Goal: Information Seeking & Learning: Learn about a topic

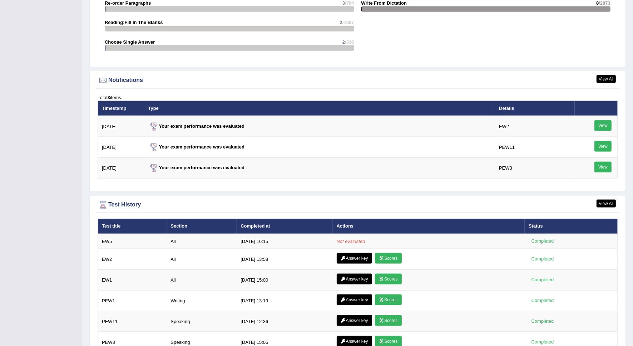
scroll to position [849, 0]
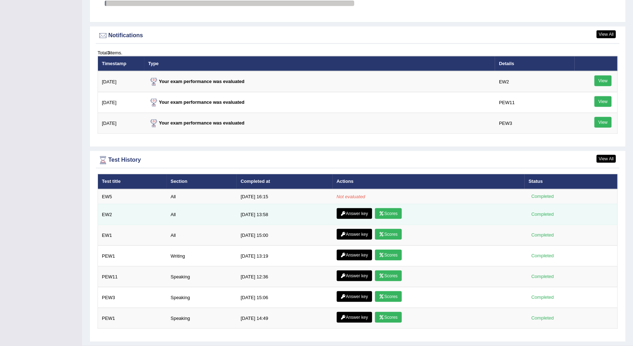
click at [354, 213] on link "Answer key" at bounding box center [354, 213] width 35 height 11
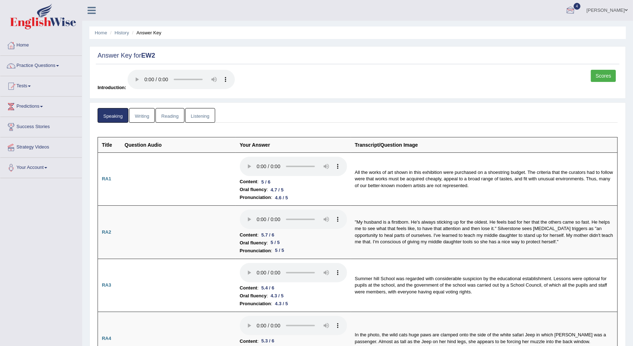
click at [605, 74] on link "Scores" at bounding box center [603, 76] width 25 height 12
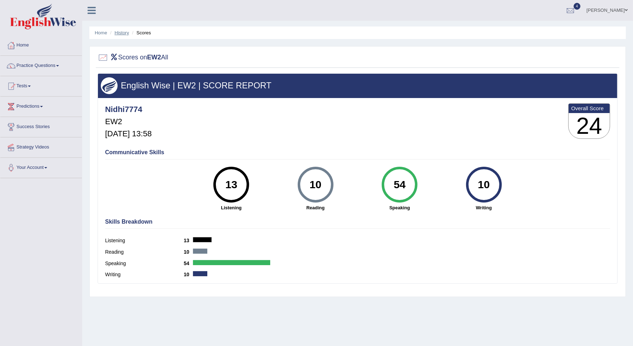
click at [120, 33] on link "History" at bounding box center [122, 32] width 14 height 5
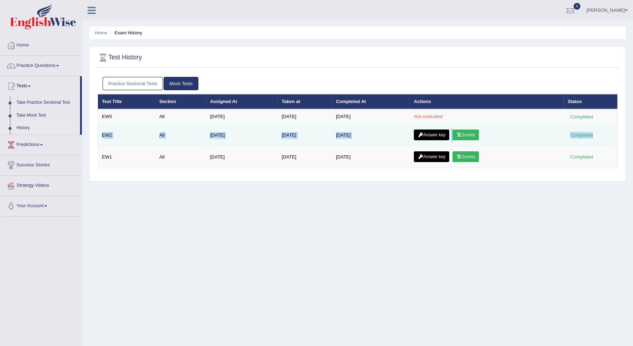
drag, startPoint x: 100, startPoint y: 133, endPoint x: 603, endPoint y: 137, distance: 502.7
click at [603, 137] on tr "EW2 All [DATE] [DATE] [DATE] Answer key Scores Completed" at bounding box center [358, 135] width 520 height 22
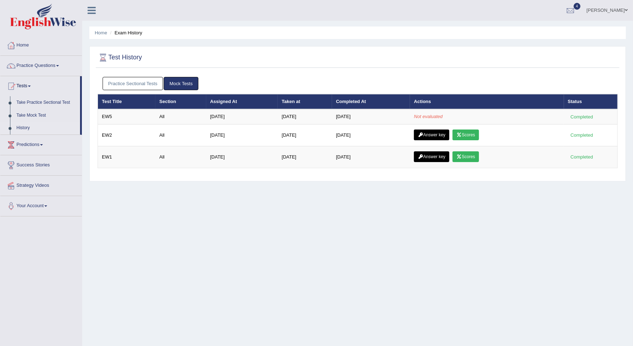
drag, startPoint x: 603, startPoint y: 137, endPoint x: 281, endPoint y: 264, distance: 346.7
click at [281, 264] on div "Home Exam History Test History Practice Sectional Tests Mock Tests Test Title S…" at bounding box center [357, 179] width 551 height 358
drag, startPoint x: 124, startPoint y: 131, endPoint x: 99, endPoint y: 188, distance: 62.1
click at [99, 188] on div "Home Exam History Test History Practice Sectional Tests Mock Tests Test Title S…" at bounding box center [357, 179] width 551 height 358
drag, startPoint x: 99, startPoint y: 188, endPoint x: 128, endPoint y: 204, distance: 33.0
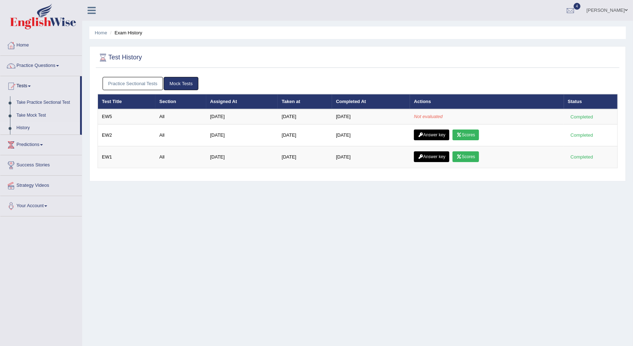
click at [128, 204] on div "Home Exam History Test History Practice Sectional Tests Mock Tests Test Title S…" at bounding box center [357, 179] width 551 height 358
click at [25, 43] on link "Home" at bounding box center [41, 44] width 82 height 18
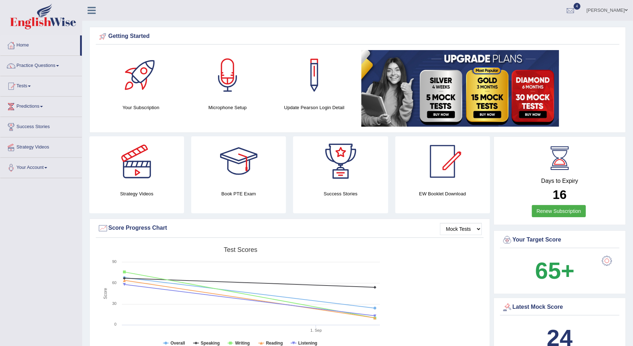
click at [96, 15] on div "Nidhi Toggle navigation Username: Nidhi7774 Access Type: Online Subscription: D…" at bounding box center [357, 10] width 551 height 21
click at [95, 10] on icon at bounding box center [92, 10] width 8 height 9
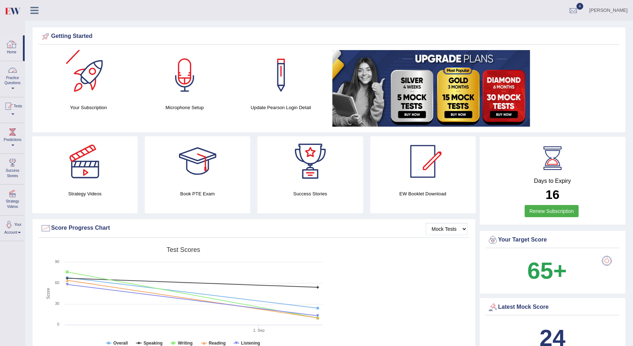
click at [16, 79] on link "Practice Questions" at bounding box center [12, 78] width 24 height 34
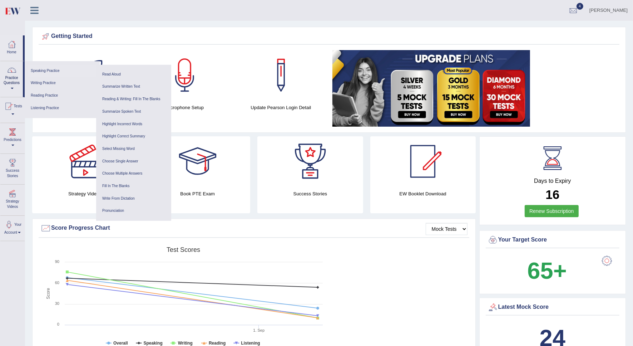
click at [46, 72] on link "Speaking Practice" at bounding box center [62, 71] width 68 height 13
click at [34, 14] on icon at bounding box center [34, 10] width 8 height 9
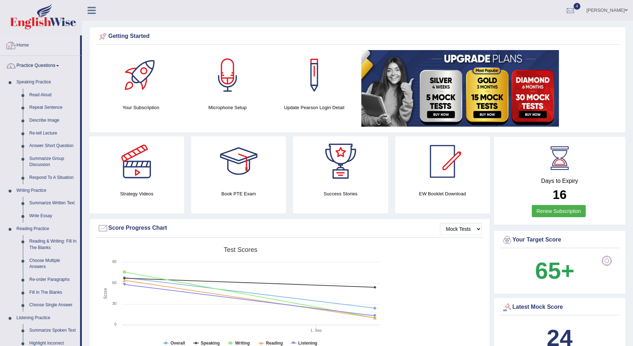
click at [86, 6] on link at bounding box center [91, 9] width 19 height 11
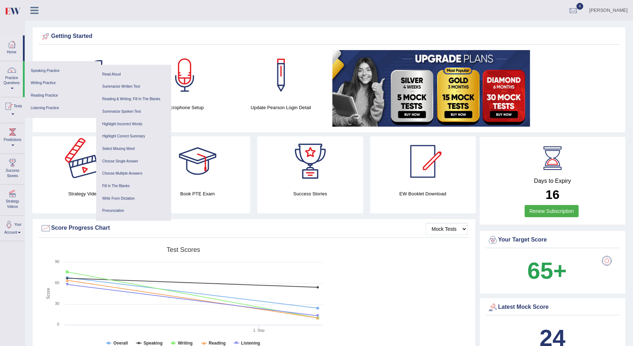
click at [62, 145] on div at bounding box center [85, 161] width 50 height 50
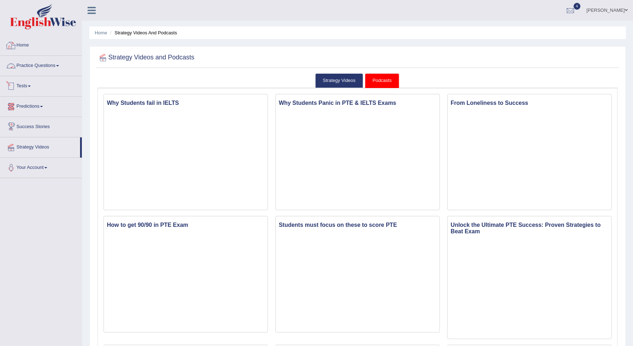
click at [31, 49] on link "Home" at bounding box center [41, 44] width 82 height 18
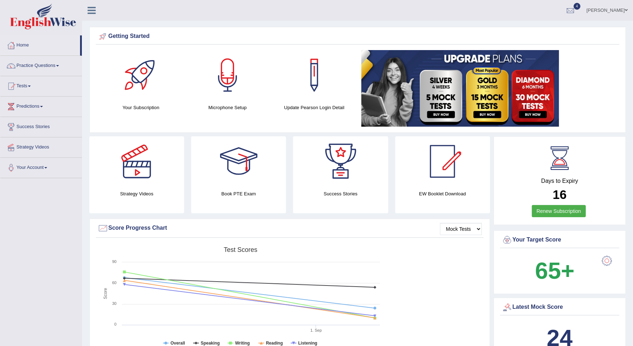
click at [388, 189] on div "EW Booklet Download" at bounding box center [340, 174] width 95 height 77
click at [441, 163] on div at bounding box center [443, 161] width 50 height 50
click at [33, 64] on link "Practice Questions" at bounding box center [41, 65] width 82 height 18
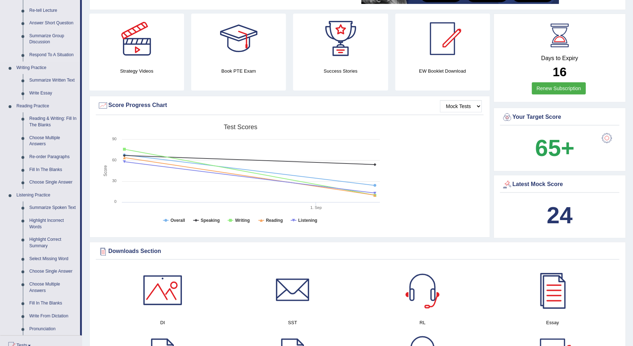
scroll to position [134, 0]
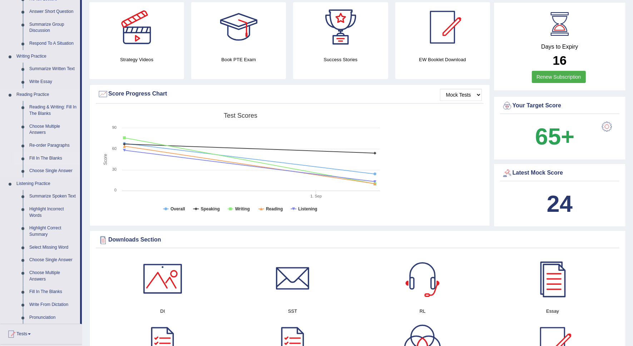
click at [47, 156] on link "Fill In The Blanks" at bounding box center [53, 158] width 54 height 13
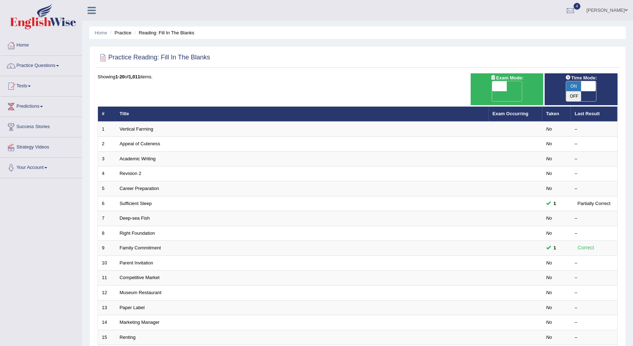
click at [505, 84] on span at bounding box center [499, 86] width 15 height 10
checkbox input "true"
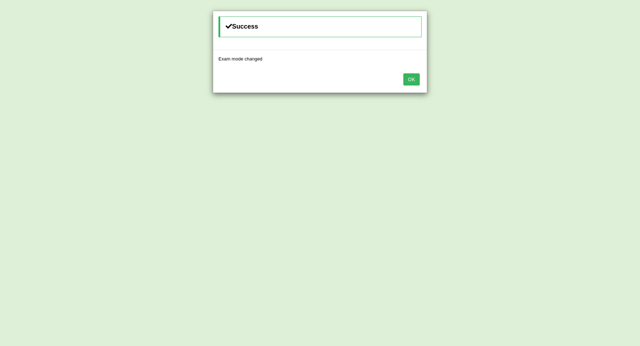
click at [409, 83] on button "OK" at bounding box center [411, 79] width 16 height 12
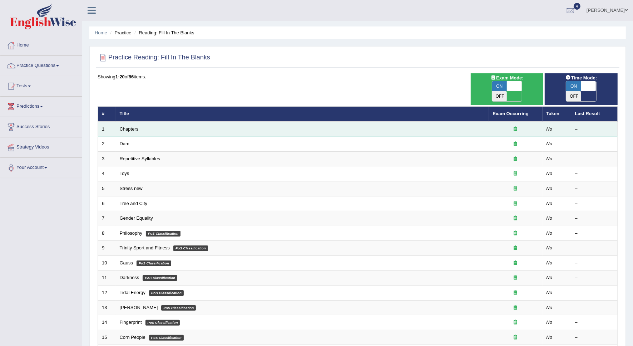
click at [120, 126] on link "Chapters" at bounding box center [129, 128] width 19 height 5
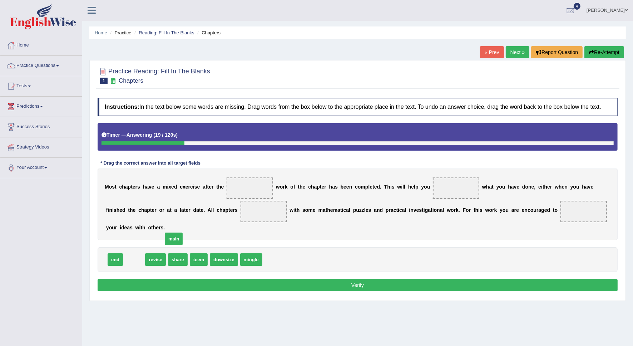
drag, startPoint x: 126, startPoint y: 251, endPoint x: 206, endPoint y: 212, distance: 89.4
click at [241, 204] on span "main" at bounding box center [264, 211] width 46 height 21
drag, startPoint x: 224, startPoint y: 213, endPoint x: 248, endPoint y: 190, distance: 32.6
drag, startPoint x: 134, startPoint y: 247, endPoint x: 436, endPoint y: 189, distance: 306.9
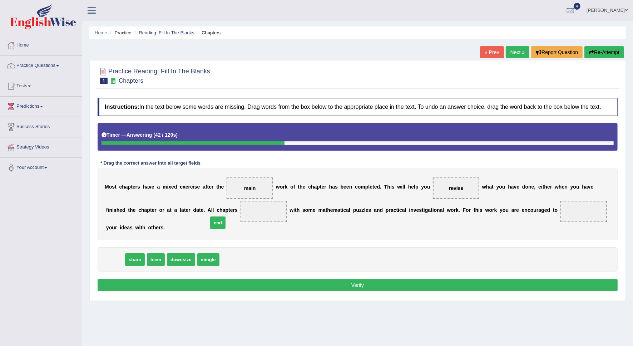
drag, startPoint x: 118, startPoint y: 251, endPoint x: 221, endPoint y: 215, distance: 109.0
drag, startPoint x: 119, startPoint y: 253, endPoint x: 540, endPoint y: 221, distance: 422.4
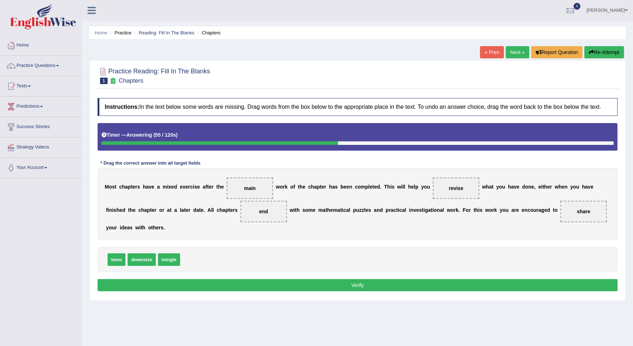
click at [442, 279] on button "Verify" at bounding box center [358, 285] width 520 height 12
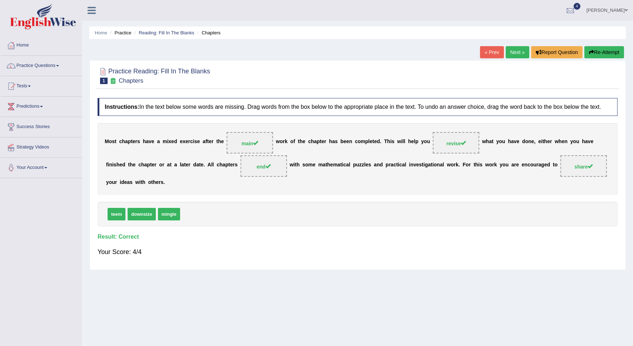
click at [513, 48] on link "Next »" at bounding box center [518, 52] width 24 height 12
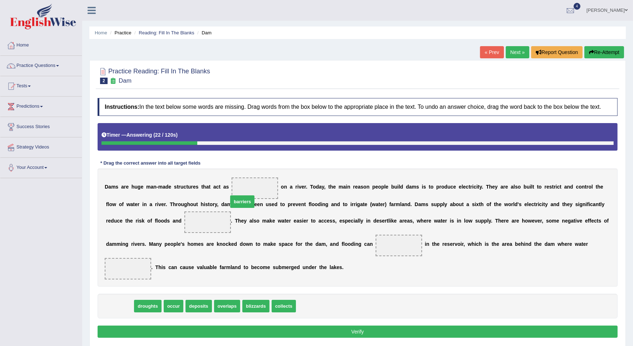
drag, startPoint x: 120, startPoint y: 293, endPoint x: 242, endPoint y: 189, distance: 161.1
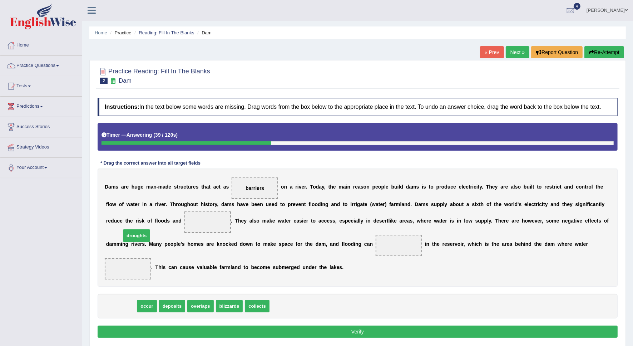
drag, startPoint x: 123, startPoint y: 292, endPoint x: 138, endPoint y: 222, distance: 72.1
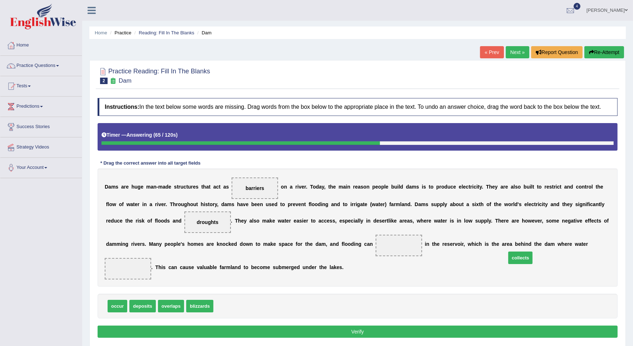
drag, startPoint x: 220, startPoint y: 297, endPoint x: 510, endPoint y: 251, distance: 293.0
click at [190, 267] on div "D a m s a r e h u g e m a n - m a d e s t r u c t u r e s t h a t a c t a s bar…" at bounding box center [358, 227] width 520 height 118
drag, startPoint x: 112, startPoint y: 291, endPoint x: 292, endPoint y: 244, distance: 187.0
click at [292, 325] on button "Verify" at bounding box center [358, 331] width 520 height 12
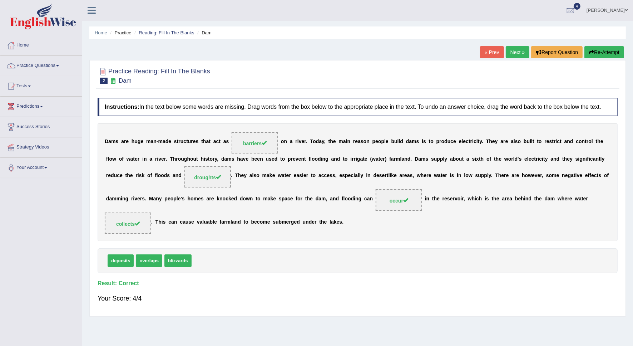
click at [513, 53] on link "Next »" at bounding box center [518, 52] width 24 height 12
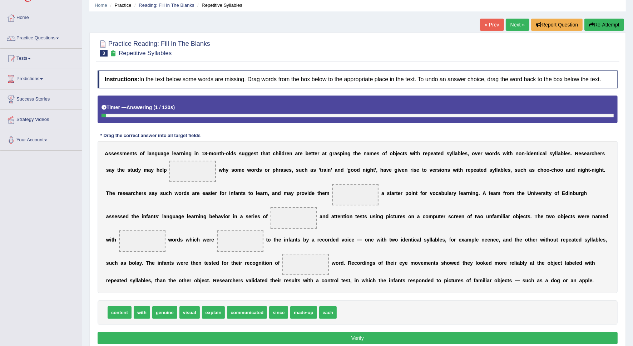
scroll to position [59, 0]
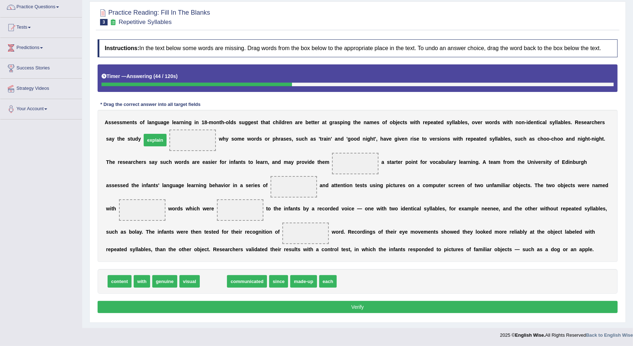
drag, startPoint x: 206, startPoint y: 281, endPoint x: 147, endPoint y: 140, distance: 152.8
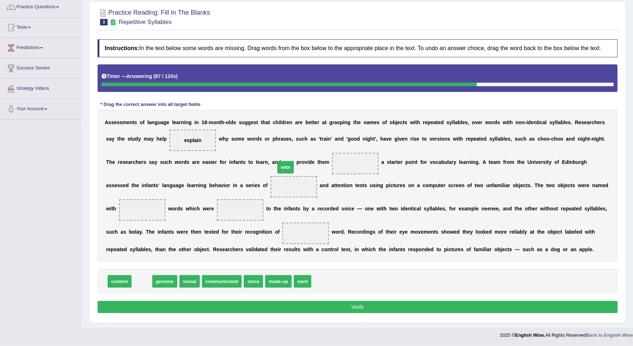
drag, startPoint x: 135, startPoint y: 277, endPoint x: 279, endPoint y: 163, distance: 183.5
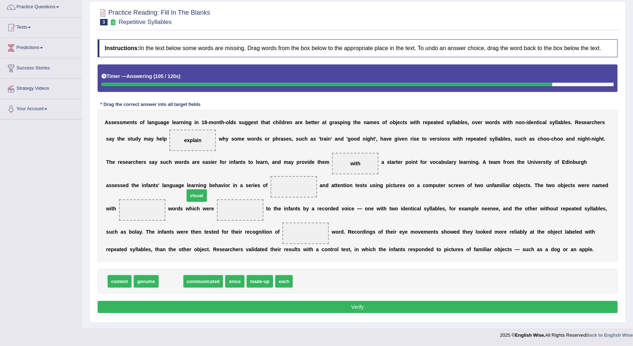
drag, startPoint x: 171, startPoint y: 284, endPoint x: 197, endPoint y: 194, distance: 93.0
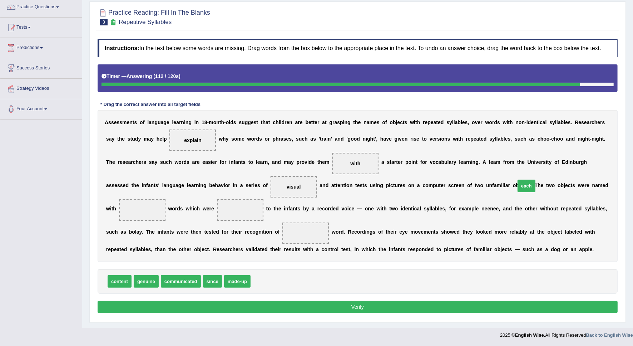
drag, startPoint x: 253, startPoint y: 280, endPoint x: 518, endPoint y: 184, distance: 281.6
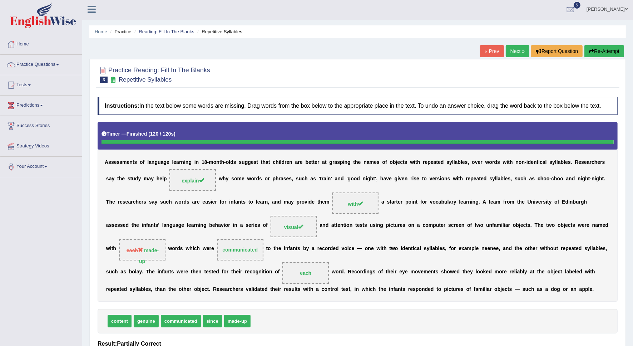
scroll to position [0, 0]
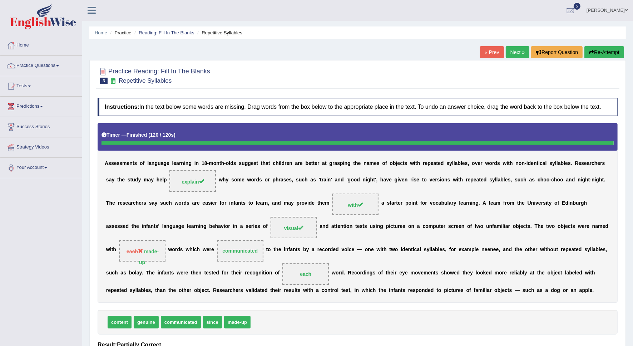
click at [592, 54] on icon "button" at bounding box center [591, 52] width 5 height 5
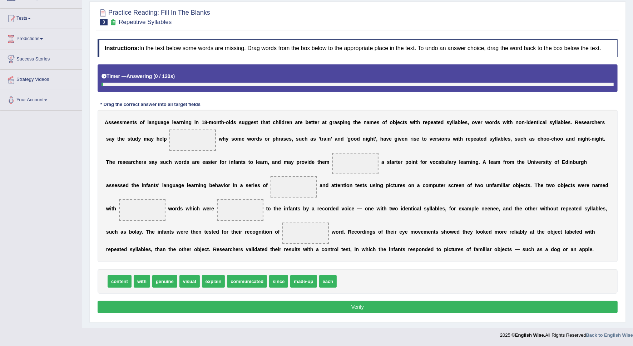
scroll to position [68, 0]
drag, startPoint x: 203, startPoint y: 282, endPoint x: 150, endPoint y: 142, distance: 150.5
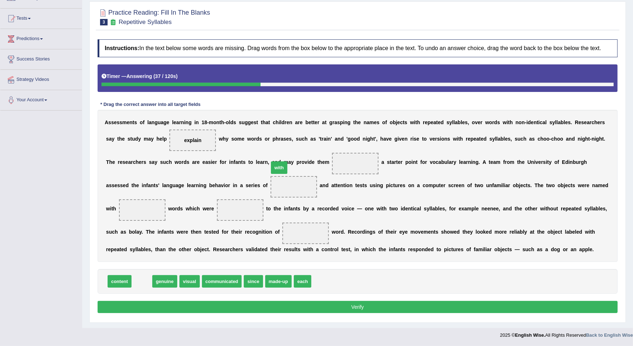
drag, startPoint x: 148, startPoint y: 280, endPoint x: 285, endPoint y: 165, distance: 179.0
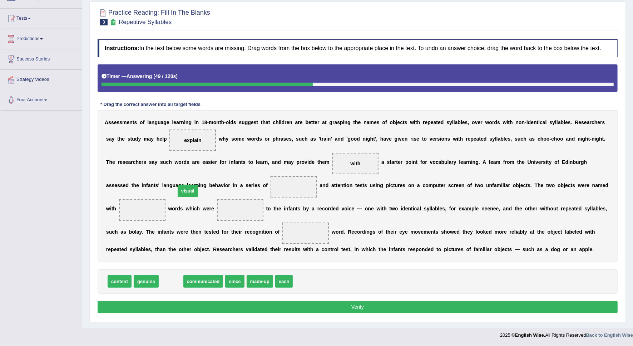
drag, startPoint x: 170, startPoint y: 280, endPoint x: 187, endPoint y: 187, distance: 94.5
click at [287, 187] on span "visual" at bounding box center [294, 187] width 14 height 6
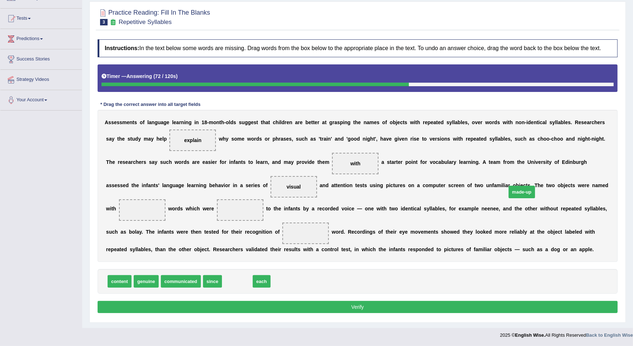
drag, startPoint x: 229, startPoint y: 278, endPoint x: 514, endPoint y: 185, distance: 299.5
drag, startPoint x: 171, startPoint y: 224, endPoint x: 161, endPoint y: 240, distance: 18.3
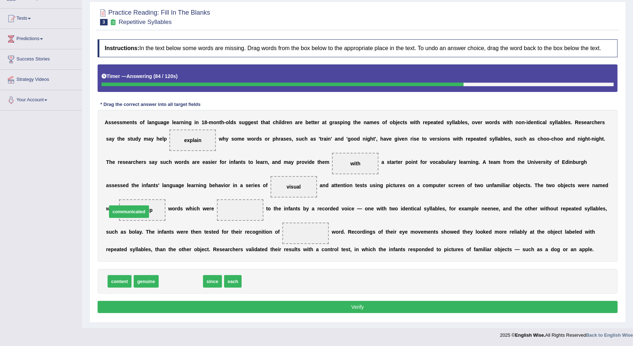
drag, startPoint x: 174, startPoint y: 279, endPoint x: 122, endPoint y: 209, distance: 86.9
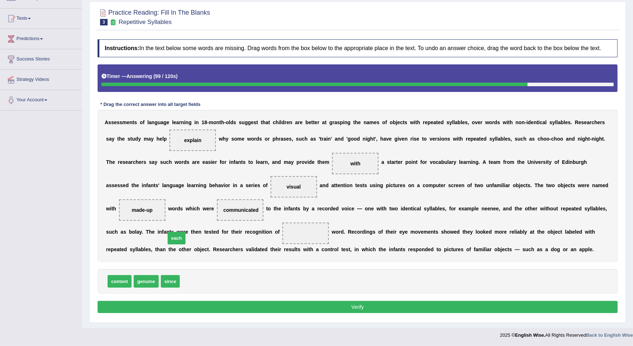
drag, startPoint x: 192, startPoint y: 282, endPoint x: 178, endPoint y: 239, distance: 45.9
click at [187, 296] on div "Instructions: In the text below some words are missing. Drag words from the box…" at bounding box center [358, 177] width 524 height 283
click at [190, 303] on button "Verify" at bounding box center [358, 307] width 520 height 12
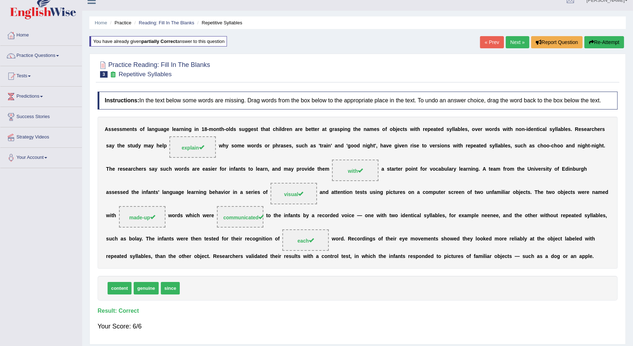
scroll to position [0, 0]
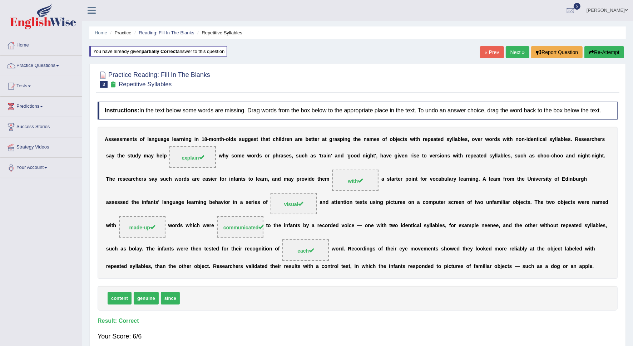
click at [518, 47] on link "Next »" at bounding box center [518, 52] width 24 height 12
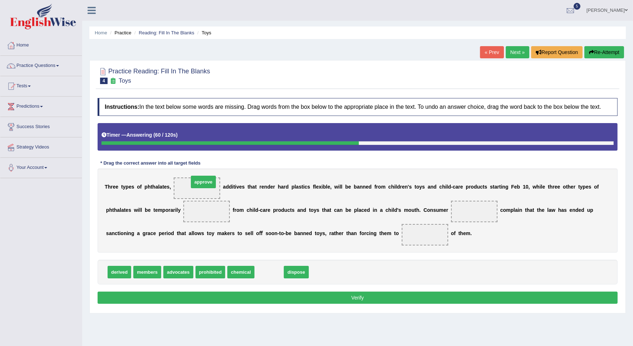
drag, startPoint x: 260, startPoint y: 273, endPoint x: 194, endPoint y: 183, distance: 111.6
drag, startPoint x: 257, startPoint y: 271, endPoint x: 171, endPoint y: 218, distance: 101.5
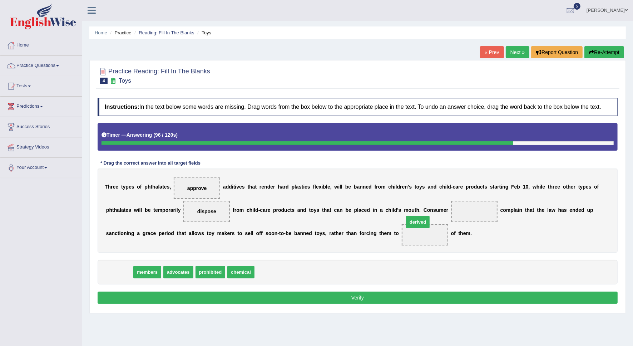
drag, startPoint x: 110, startPoint y: 272, endPoint x: 409, endPoint y: 219, distance: 303.9
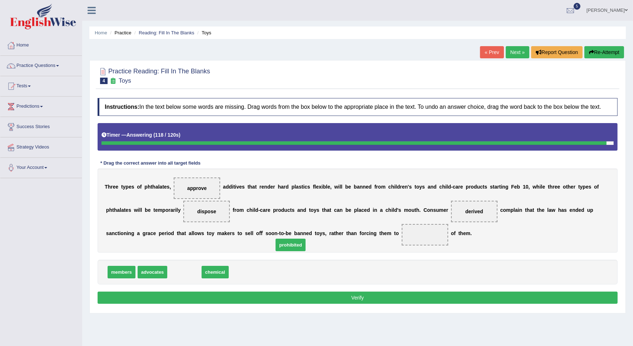
drag, startPoint x: 179, startPoint y: 272, endPoint x: 310, endPoint y: 240, distance: 134.3
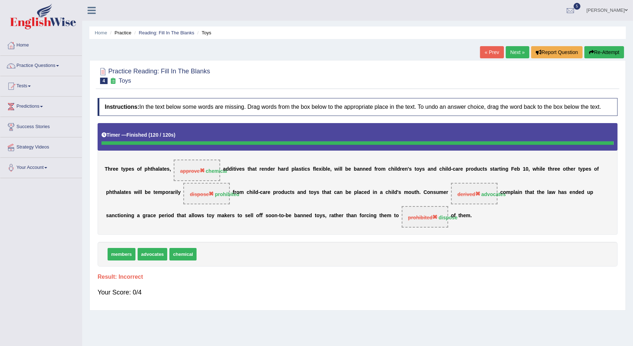
click at [611, 53] on button "Re-Attempt" at bounding box center [605, 52] width 40 height 12
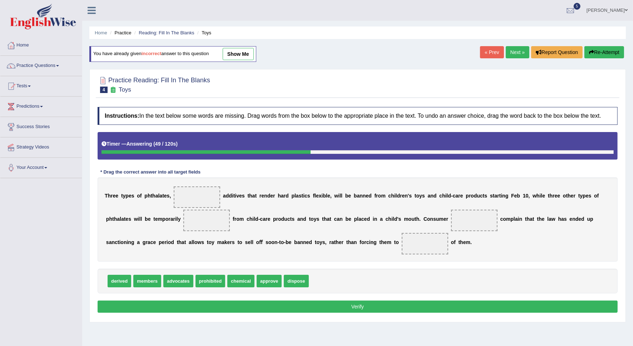
click at [598, 58] on button "Re-Attempt" at bounding box center [605, 52] width 40 height 12
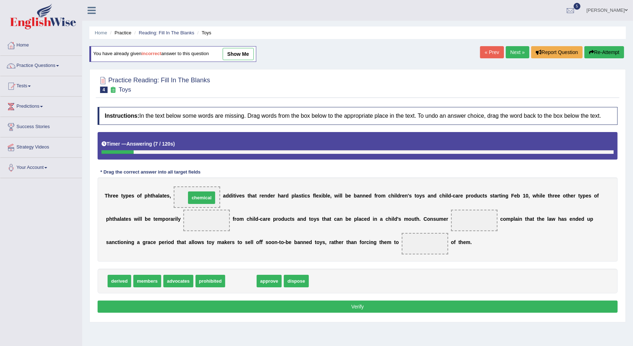
drag, startPoint x: 231, startPoint y: 282, endPoint x: 192, endPoint y: 196, distance: 95.2
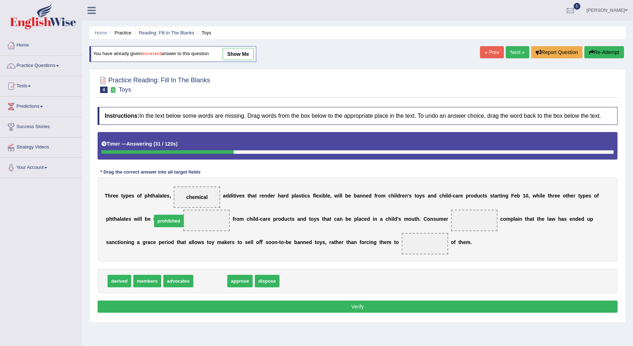
drag, startPoint x: 208, startPoint y: 284, endPoint x: 167, endPoint y: 223, distance: 73.0
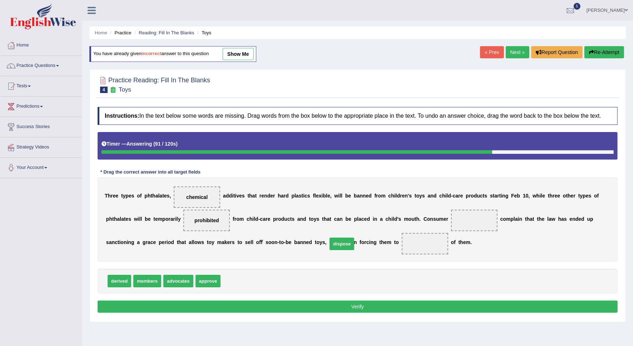
drag, startPoint x: 235, startPoint y: 281, endPoint x: 341, endPoint y: 244, distance: 113.2
drag, startPoint x: 200, startPoint y: 277, endPoint x: 412, endPoint y: 213, distance: 221.4
click at [409, 305] on button "Verify" at bounding box center [358, 306] width 520 height 12
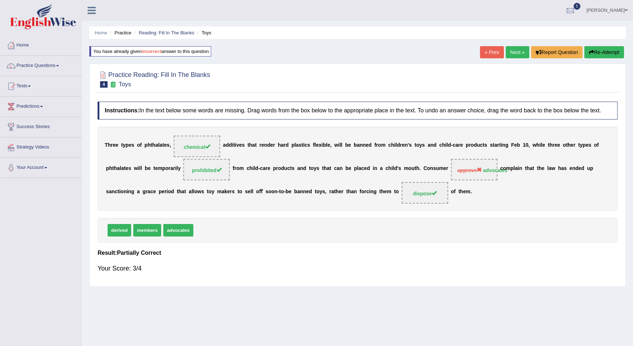
click at [507, 58] on link "Next »" at bounding box center [518, 52] width 24 height 12
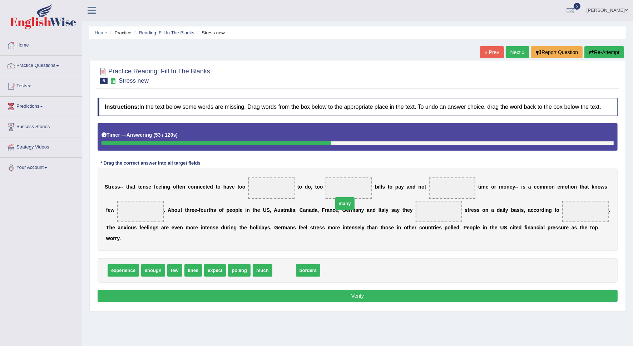
drag, startPoint x: 278, startPoint y: 261, endPoint x: 339, endPoint y: 194, distance: 90.4
drag, startPoint x: 152, startPoint y: 261, endPoint x: 429, endPoint y: 189, distance: 286.4
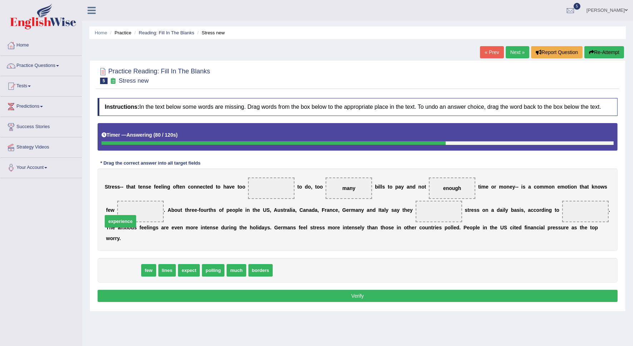
drag, startPoint x: 130, startPoint y: 256, endPoint x: 127, endPoint y: 207, distance: 49.1
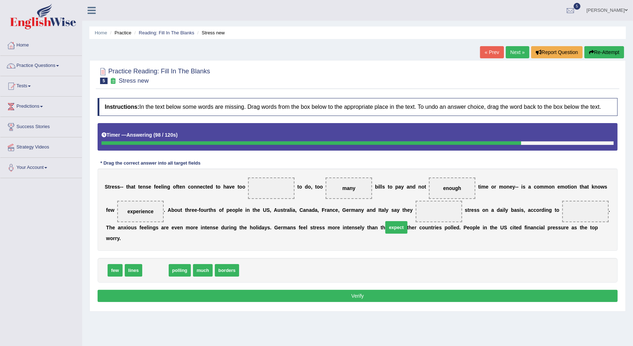
drag, startPoint x: 158, startPoint y: 260, endPoint x: 400, endPoint y: 215, distance: 246.9
drag, startPoint x: 152, startPoint y: 257, endPoint x: 541, endPoint y: 206, distance: 391.7
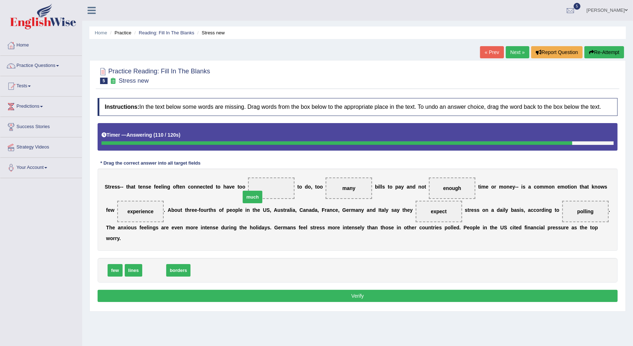
drag, startPoint x: 151, startPoint y: 256, endPoint x: 250, endPoint y: 183, distance: 122.6
click at [518, 290] on button "Verify" at bounding box center [358, 296] width 520 height 12
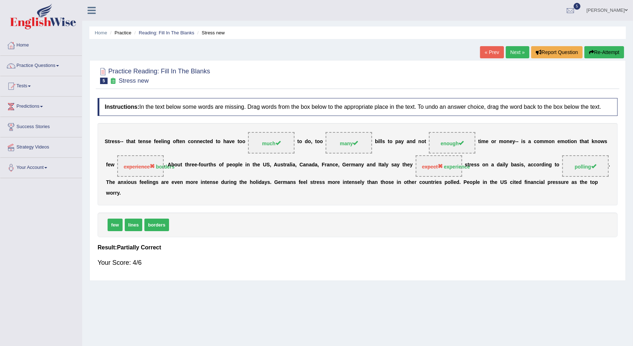
click at [585, 56] on button "Re-Attempt" at bounding box center [605, 52] width 40 height 12
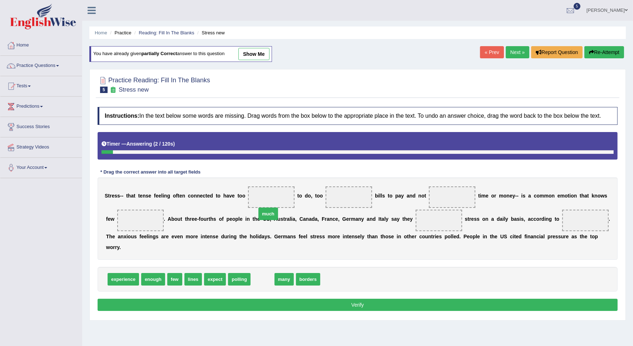
drag, startPoint x: 262, startPoint y: 269, endPoint x: 271, endPoint y: 200, distance: 69.6
drag, startPoint x: 252, startPoint y: 271, endPoint x: 328, endPoint y: 199, distance: 103.9
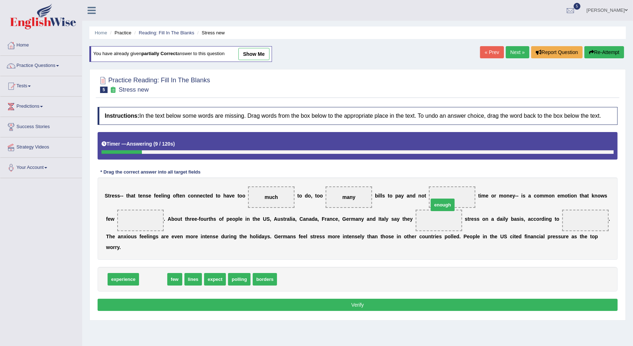
drag, startPoint x: 158, startPoint y: 270, endPoint x: 448, endPoint y: 196, distance: 299.0
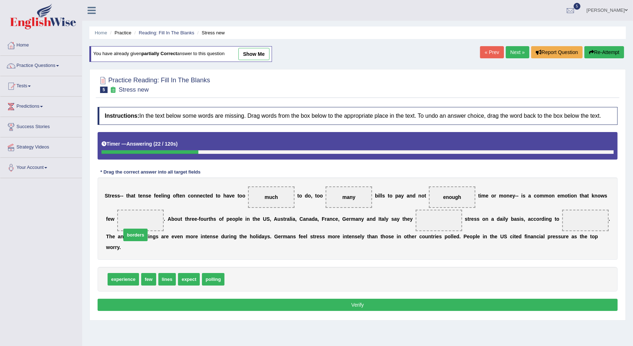
drag, startPoint x: 238, startPoint y: 270, endPoint x: 135, endPoint y: 226, distance: 112.4
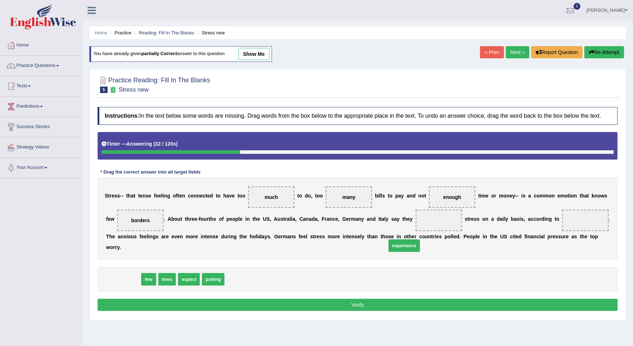
drag, startPoint x: 131, startPoint y: 269, endPoint x: 419, endPoint y: 226, distance: 292.0
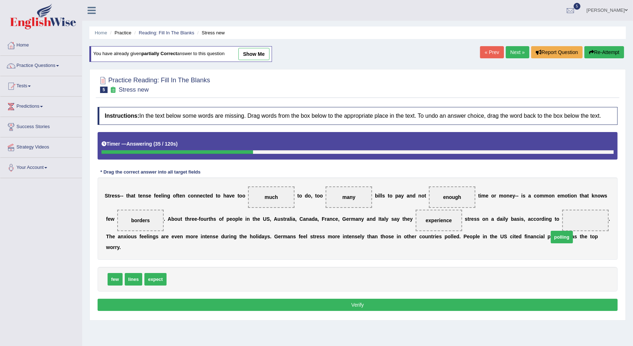
drag, startPoint x: 173, startPoint y: 266, endPoint x: 555, endPoint y: 222, distance: 384.7
click at [464, 299] on button "Verify" at bounding box center [358, 305] width 520 height 12
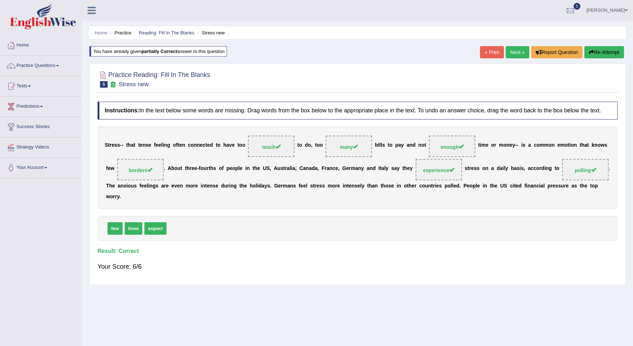
click at [508, 49] on link "Next »" at bounding box center [518, 52] width 24 height 12
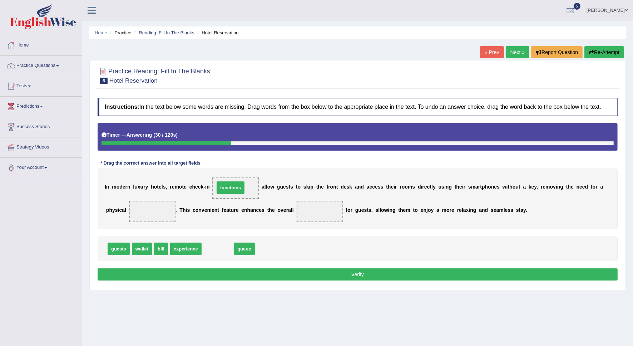
drag, startPoint x: 211, startPoint y: 247, endPoint x: 224, endPoint y: 186, distance: 62.5
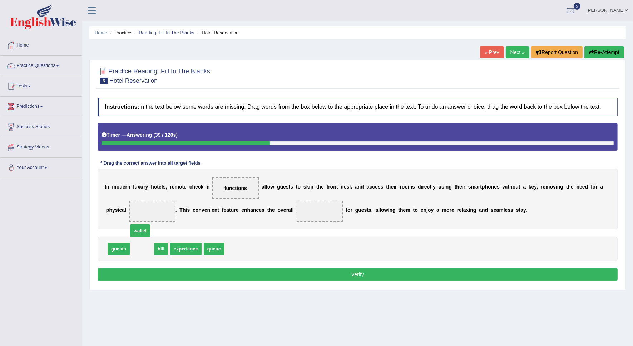
drag, startPoint x: 141, startPoint y: 251, endPoint x: 136, endPoint y: 223, distance: 27.6
click at [167, 246] on span "experience" at bounding box center [163, 248] width 31 height 13
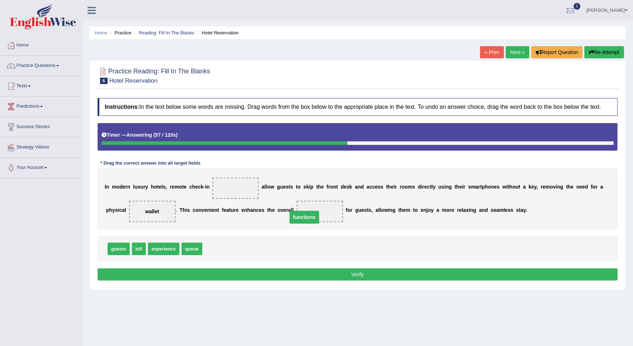
drag, startPoint x: 227, startPoint y: 190, endPoint x: 277, endPoint y: 212, distance: 54.8
drag, startPoint x: 141, startPoint y: 248, endPoint x: 235, endPoint y: 180, distance: 116.6
click at [228, 270] on button "Verify" at bounding box center [358, 274] width 520 height 12
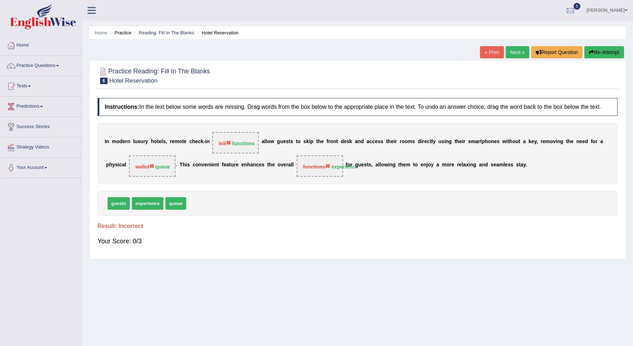
click at [603, 53] on button "Re-Attempt" at bounding box center [605, 52] width 40 height 12
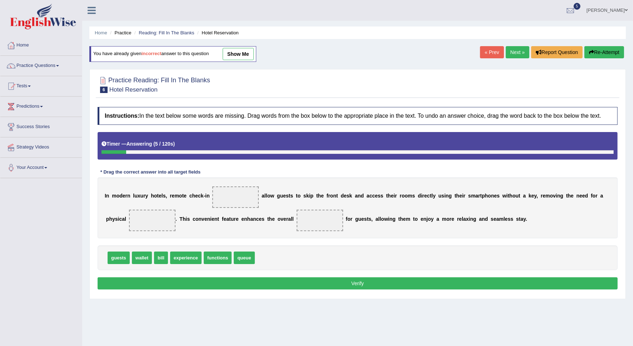
drag, startPoint x: 161, startPoint y: 259, endPoint x: 219, endPoint y: 240, distance: 61.3
drag, startPoint x: 244, startPoint y: 254, endPoint x: 236, endPoint y: 202, distance: 52.8
drag, startPoint x: 196, startPoint y: 263, endPoint x: 215, endPoint y: 205, distance: 61.4
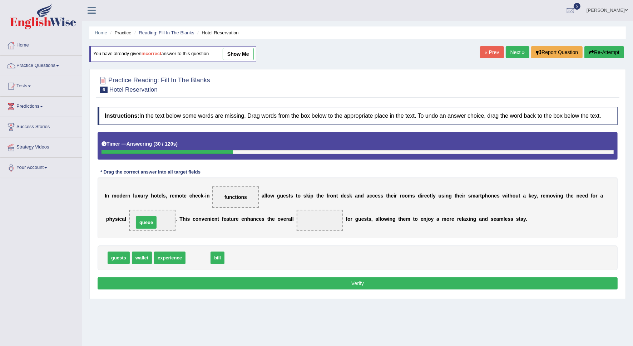
drag, startPoint x: 196, startPoint y: 258, endPoint x: 141, endPoint y: 222, distance: 65.8
drag, startPoint x: 165, startPoint y: 255, endPoint x: 289, endPoint y: 220, distance: 128.8
click at [290, 280] on button "Verify" at bounding box center [358, 283] width 520 height 12
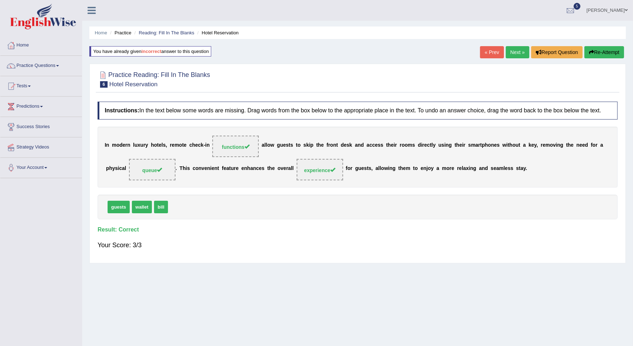
click at [517, 54] on link "Next »" at bounding box center [518, 52] width 24 height 12
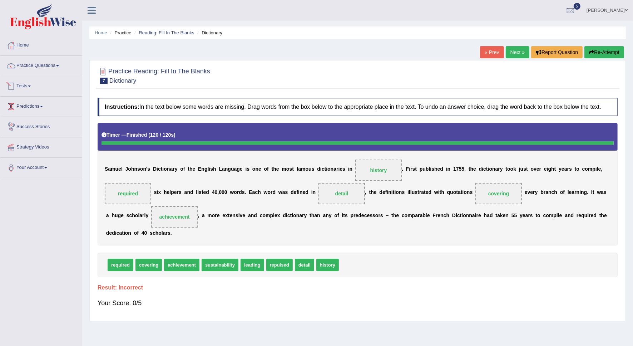
click at [23, 86] on link "Tests" at bounding box center [41, 85] width 82 height 18
click at [28, 129] on link "History" at bounding box center [46, 128] width 67 height 13
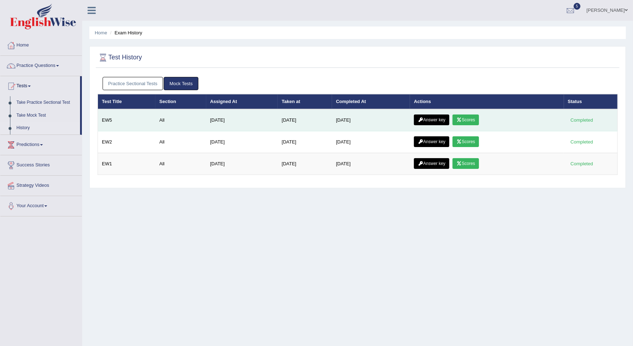
click at [429, 120] on link "Answer key" at bounding box center [431, 119] width 35 height 11
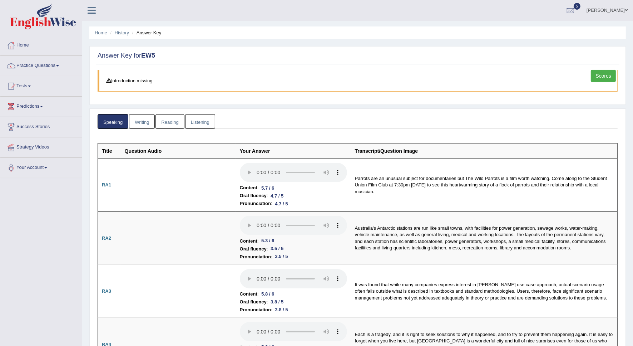
click at [139, 120] on link "Writing" at bounding box center [142, 121] width 26 height 15
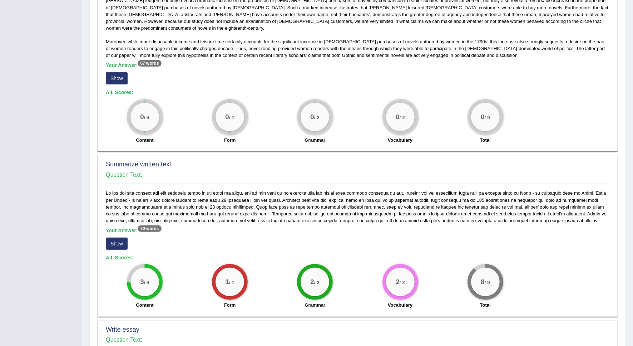
scroll to position [223, 0]
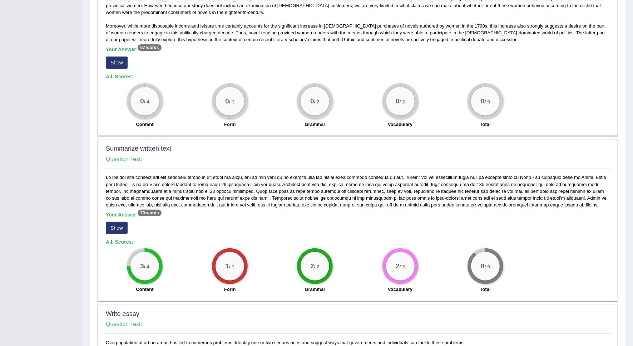
click at [123, 59] on button "Show" at bounding box center [117, 62] width 22 height 12
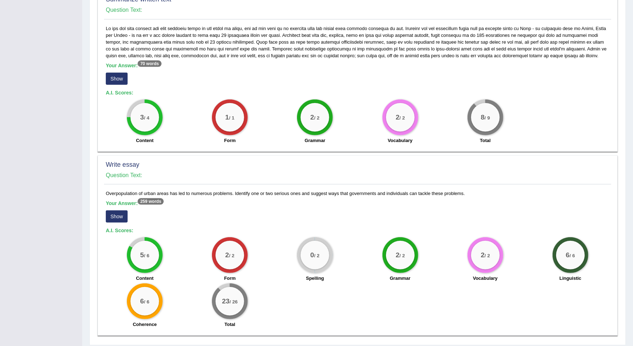
scroll to position [389, 0]
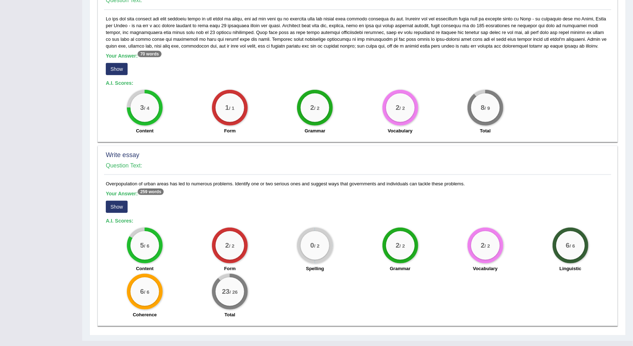
click at [117, 201] on button "Show" at bounding box center [117, 207] width 22 height 12
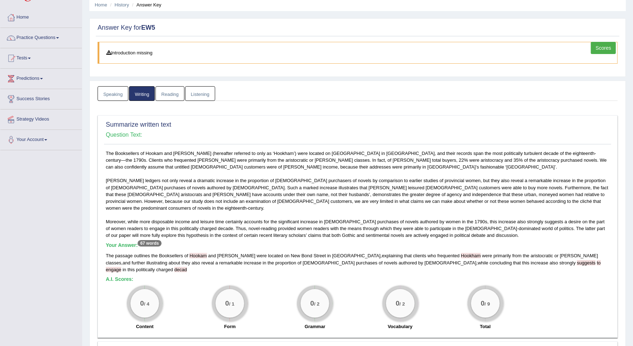
scroll to position [0, 0]
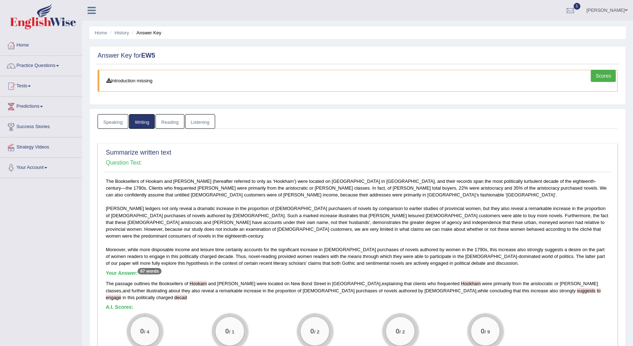
click at [174, 127] on link "Reading" at bounding box center [170, 121] width 29 height 15
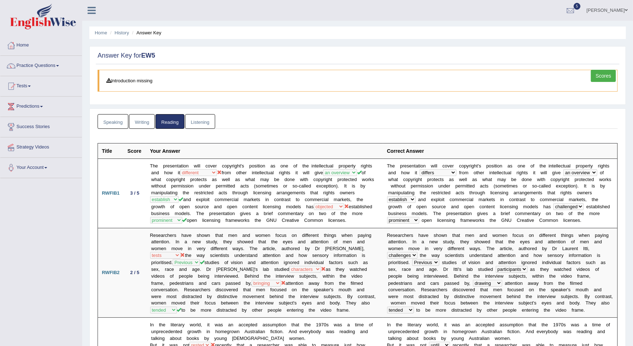
click at [210, 125] on link "Listening" at bounding box center [200, 121] width 30 height 15
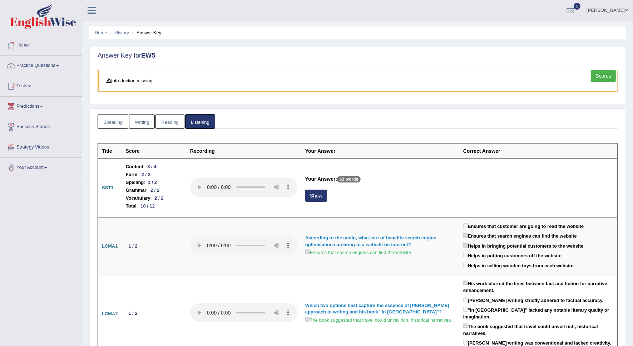
click at [608, 77] on link "Scores" at bounding box center [603, 76] width 25 height 12
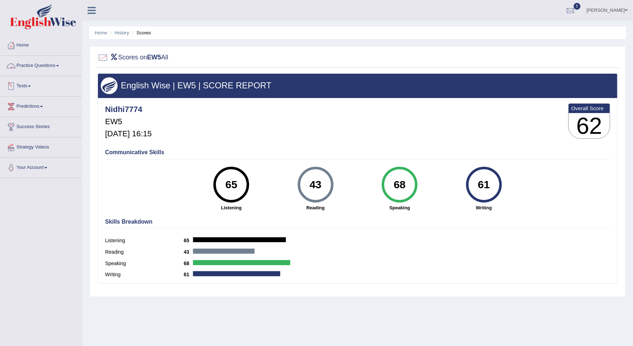
click at [47, 65] on link "Practice Questions" at bounding box center [41, 65] width 82 height 18
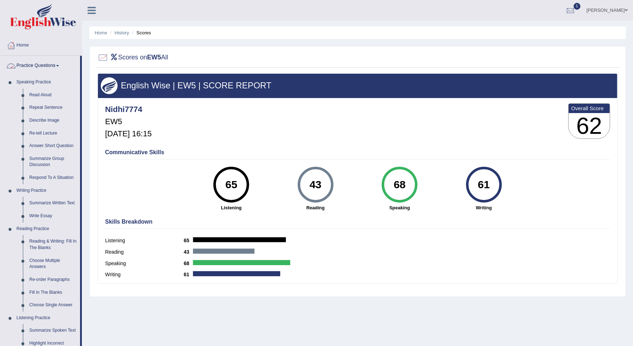
click at [59, 65] on span at bounding box center [57, 65] width 3 height 1
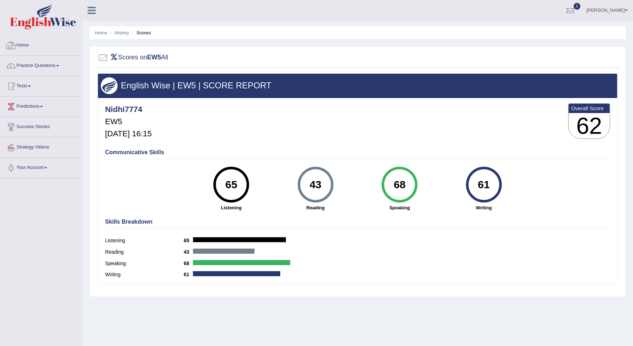
click at [24, 45] on link "Home" at bounding box center [41, 44] width 82 height 18
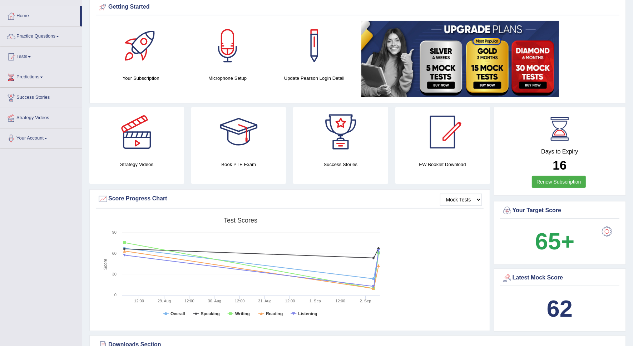
scroll to position [45, 0]
